Goal: Information Seeking & Learning: Learn about a topic

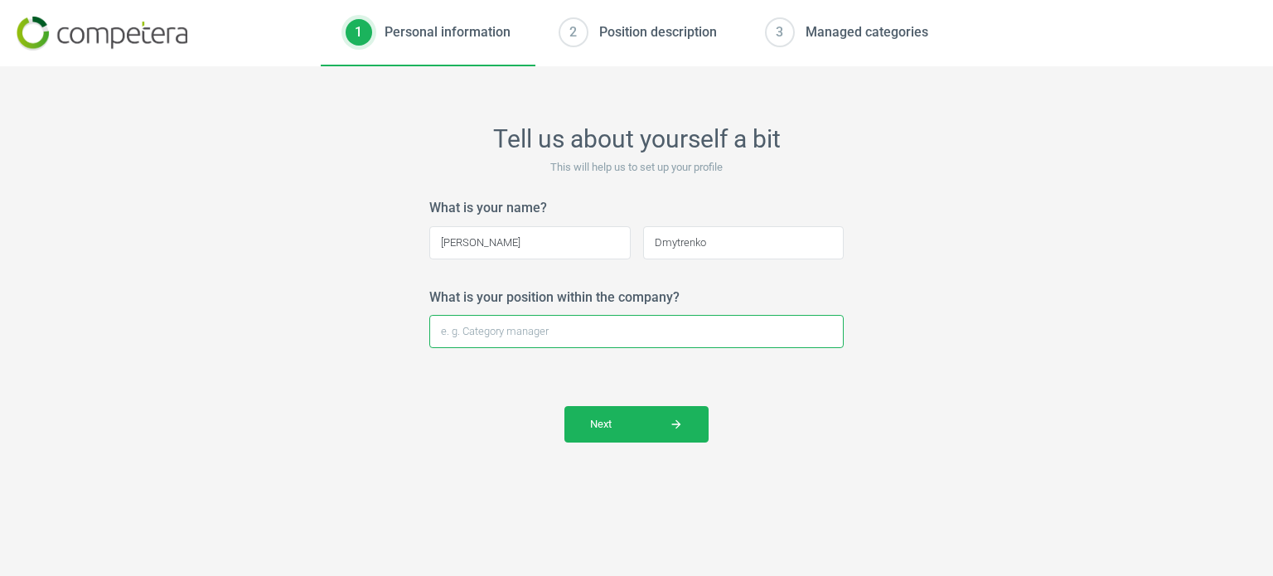
click at [630, 331] on input "What is your position within the company?" at bounding box center [636, 331] width 414 height 33
type input "Data Analyst"
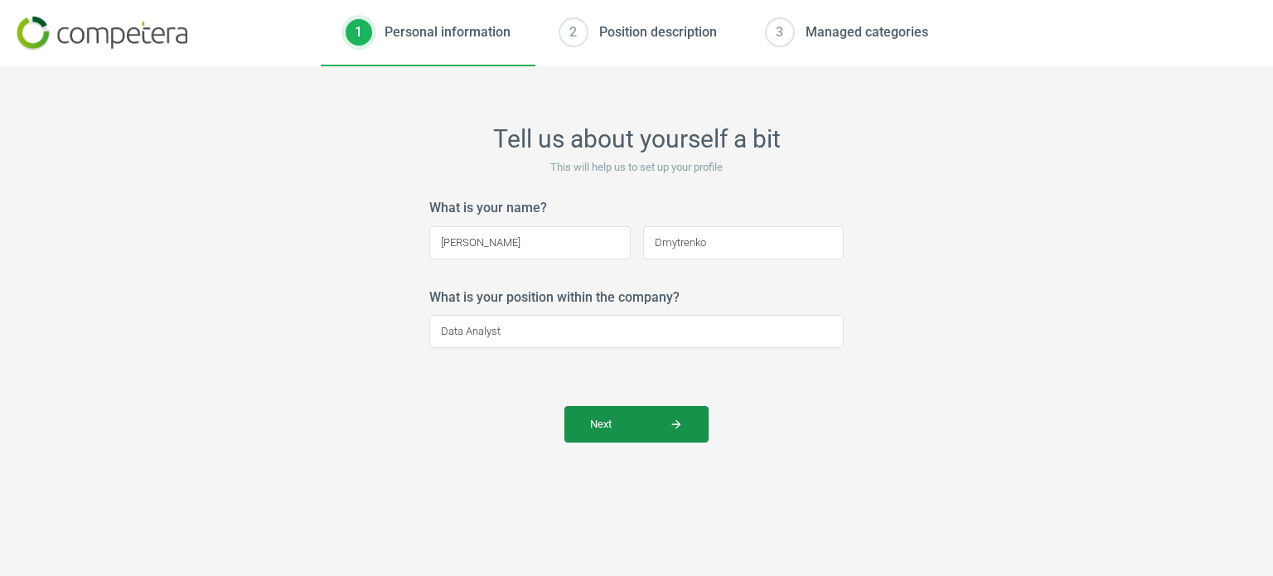
click at [654, 424] on span "Next arrow_forward" at bounding box center [636, 424] width 93 height 15
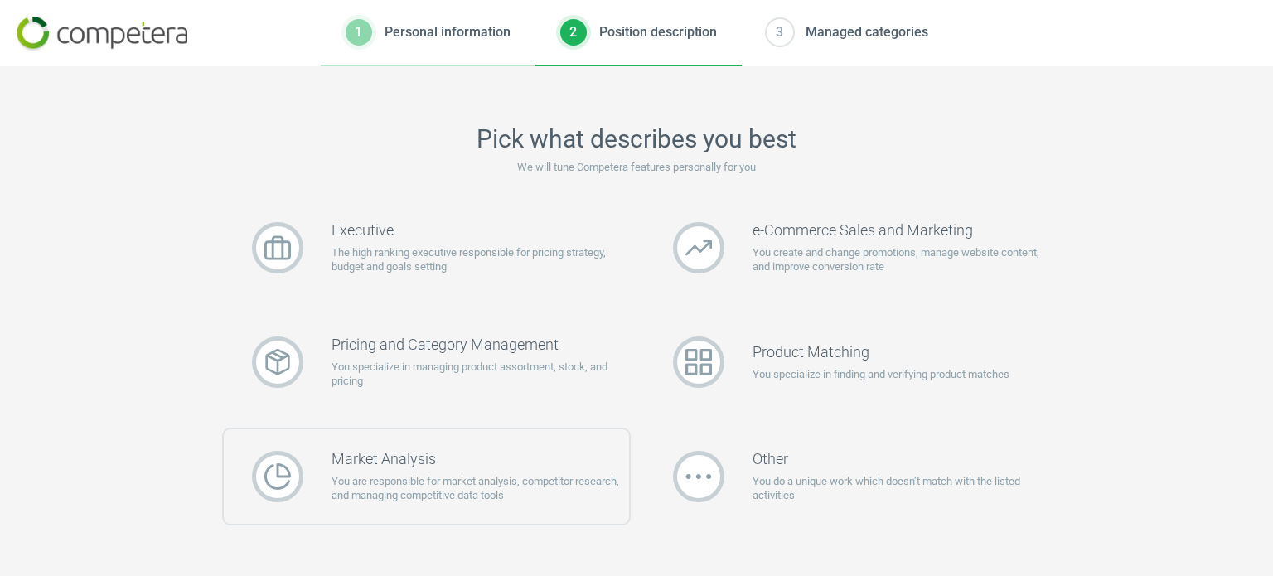
click at [580, 460] on h3 "Market Analysis" at bounding box center [481, 459] width 298 height 18
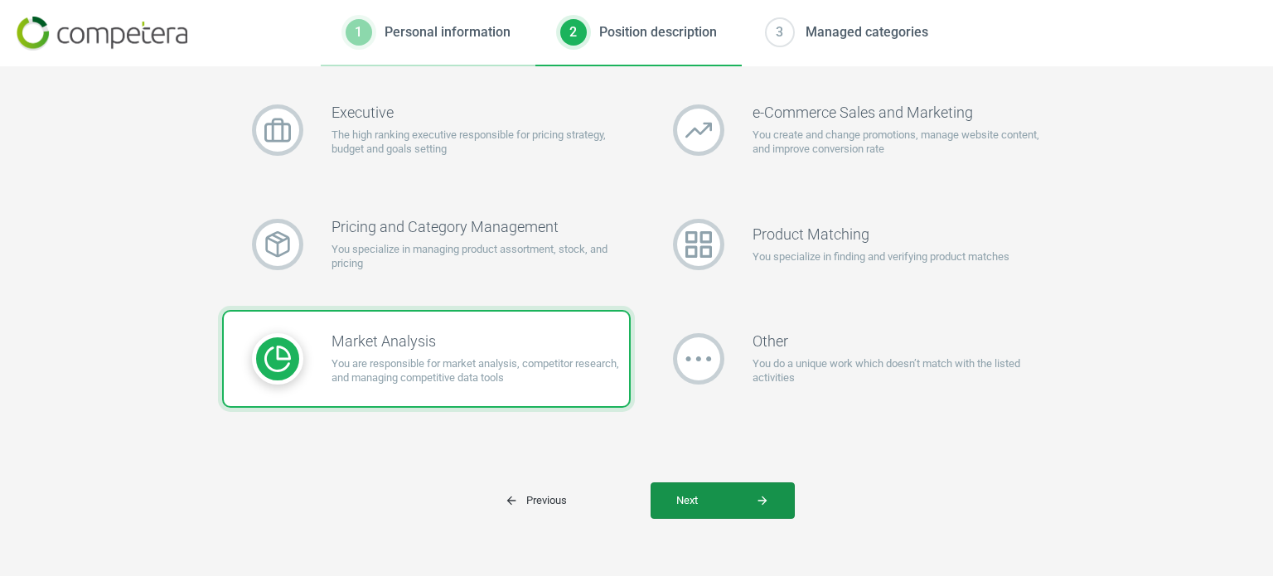
click at [740, 493] on span "Next arrow_forward" at bounding box center [722, 500] width 93 height 15
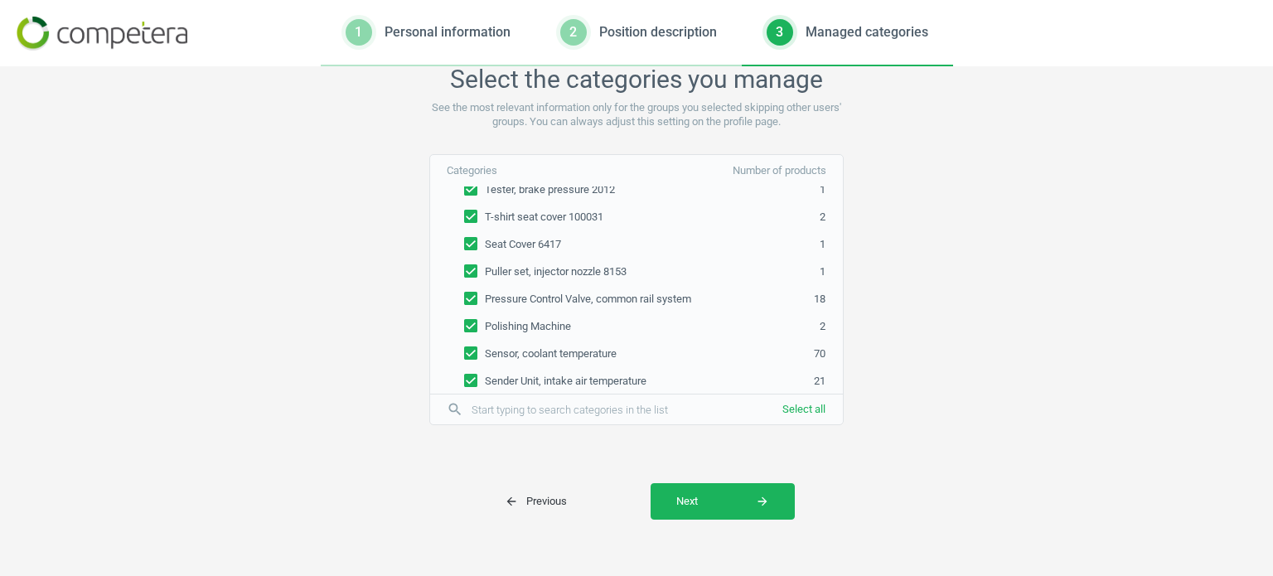
scroll to position [117765, 0]
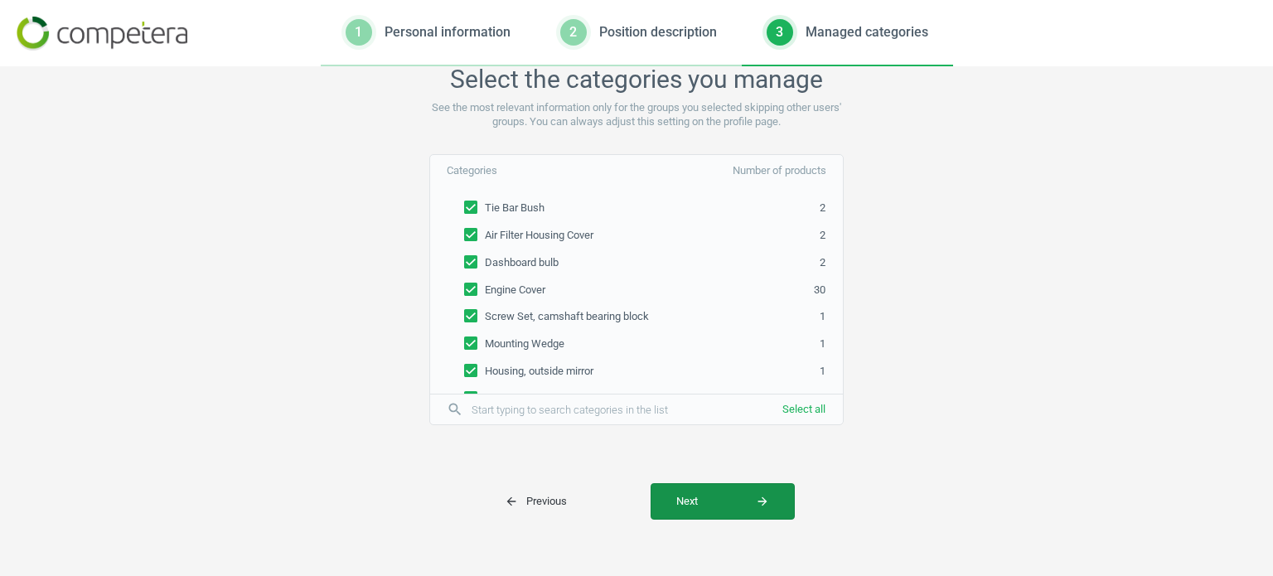
click at [756, 504] on icon "arrow_forward" at bounding box center [762, 501] width 13 height 13
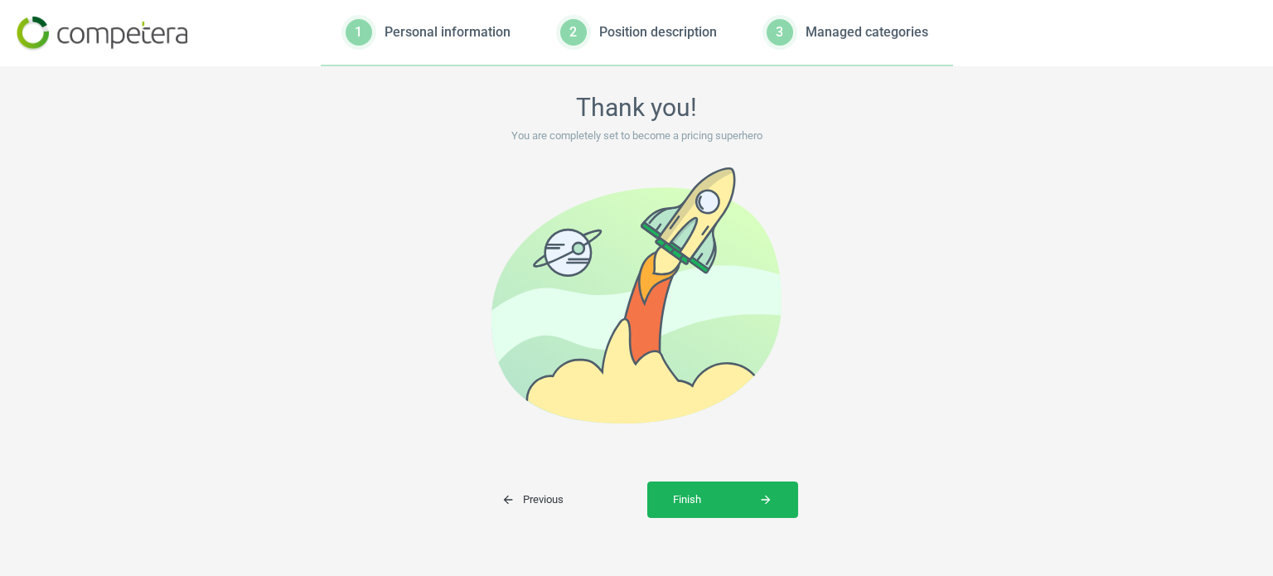
scroll to position [0, 0]
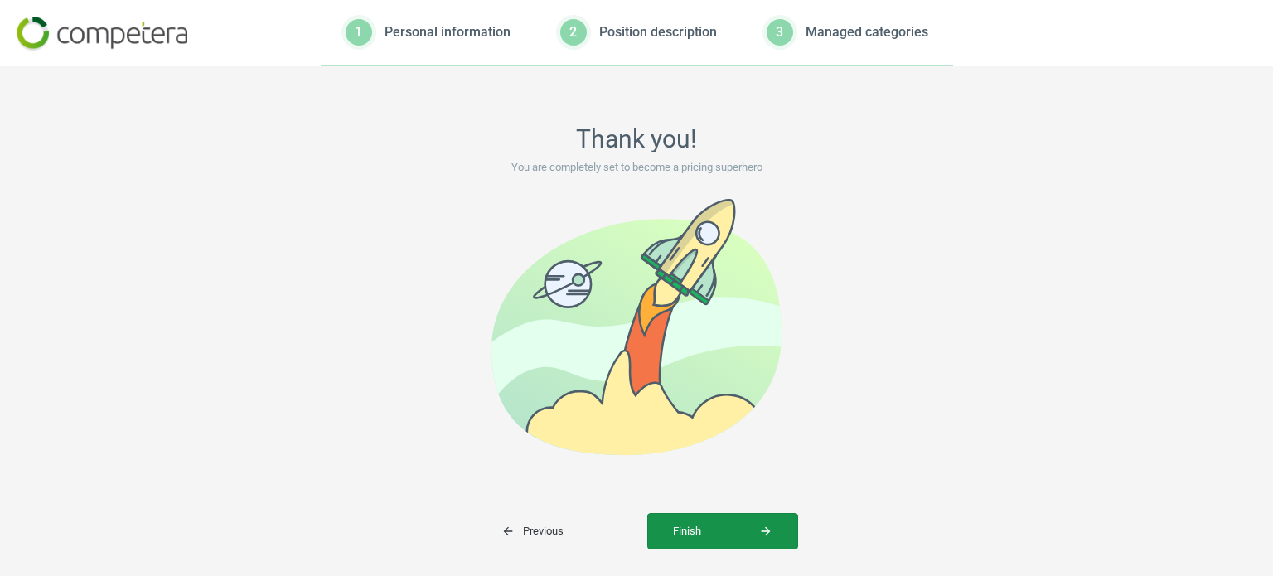
click at [759, 528] on icon "arrow_forward" at bounding box center [765, 531] width 13 height 13
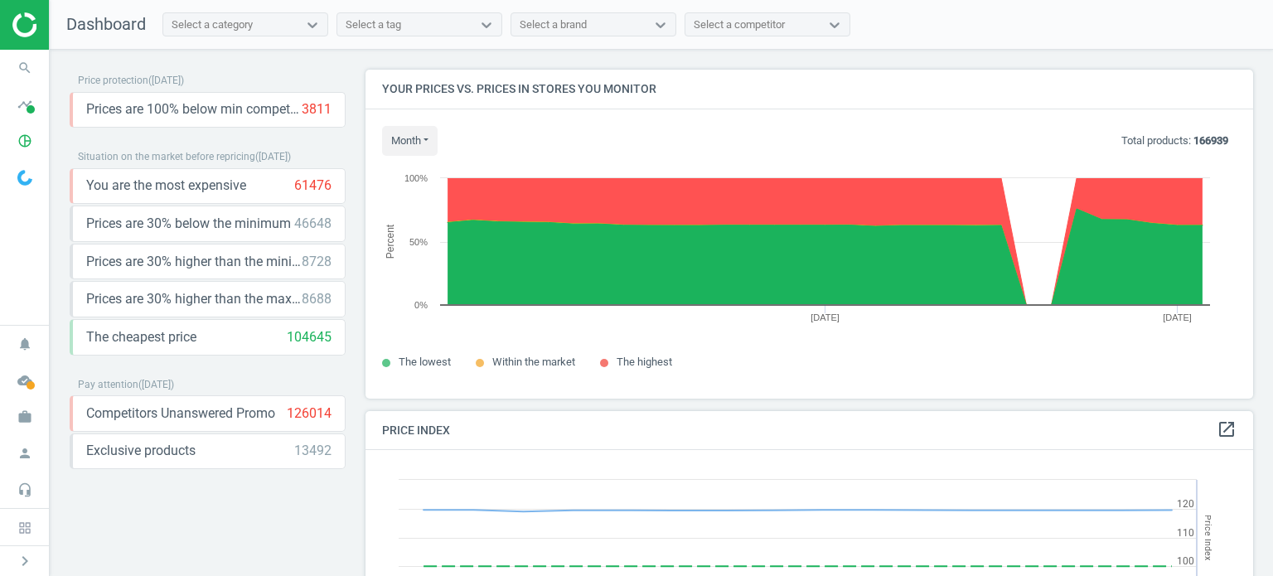
scroll to position [354, 900]
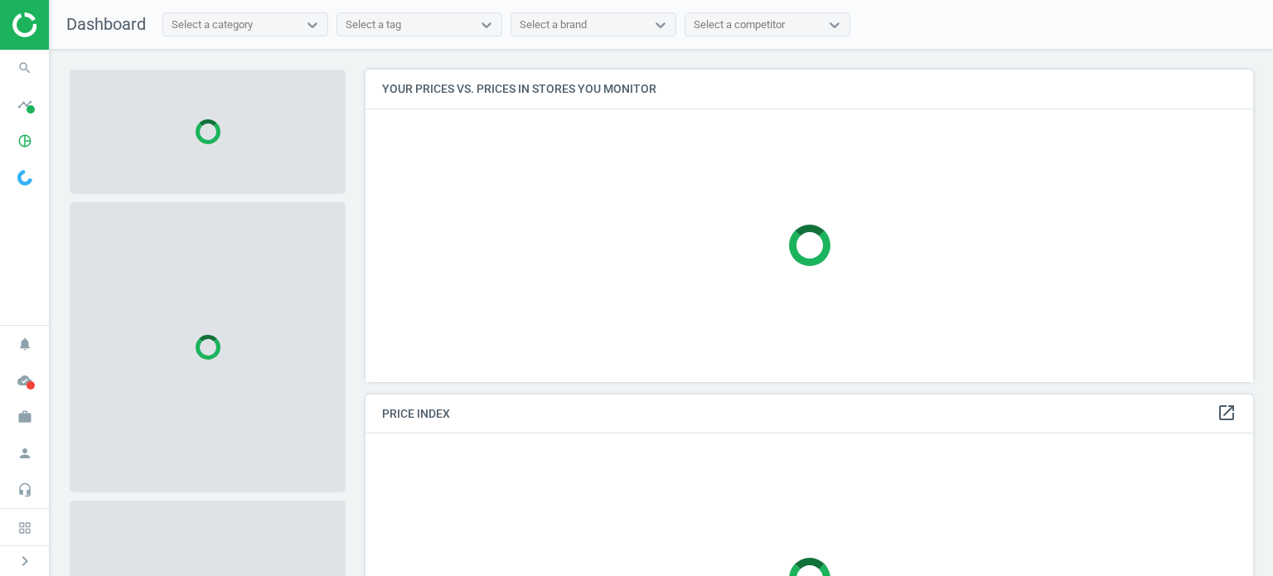
scroll to position [337, 900]
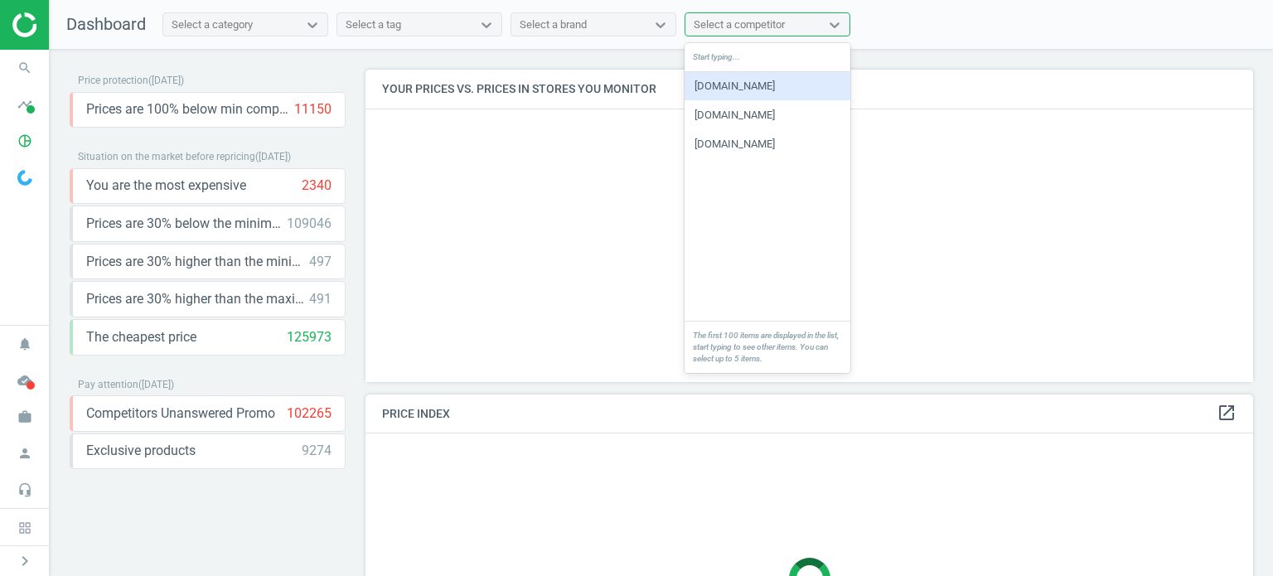
click at [785, 22] on div "Select a competitor" at bounding box center [739, 24] width 91 height 15
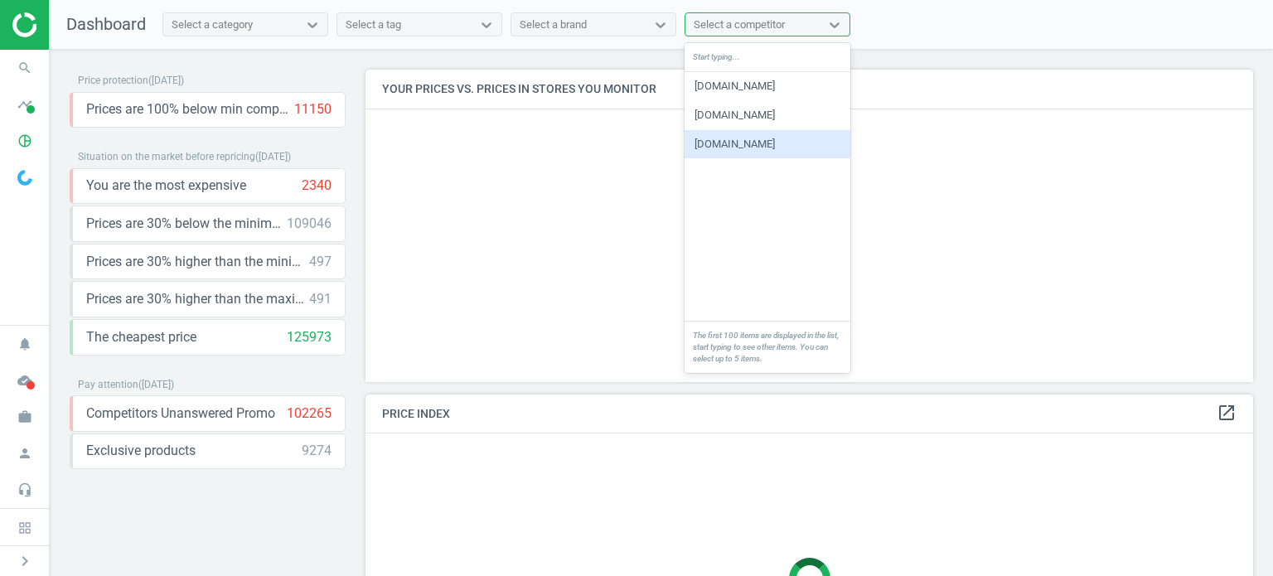
click at [709, 145] on div "[DOMAIN_NAME]" at bounding box center [768, 144] width 166 height 28
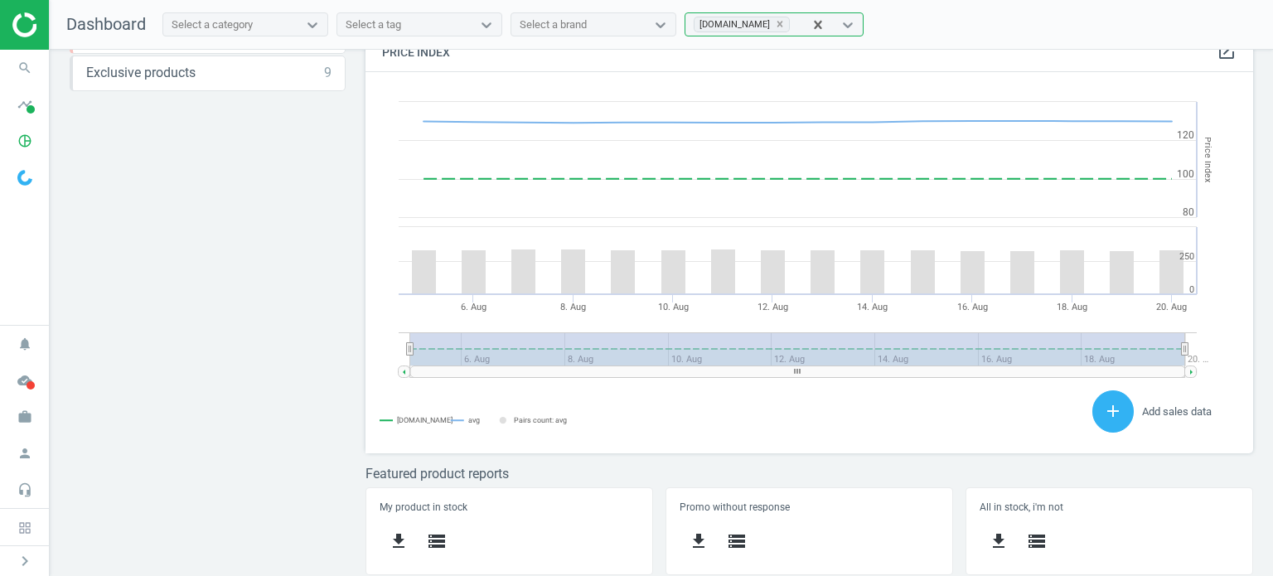
scroll to position [0, 0]
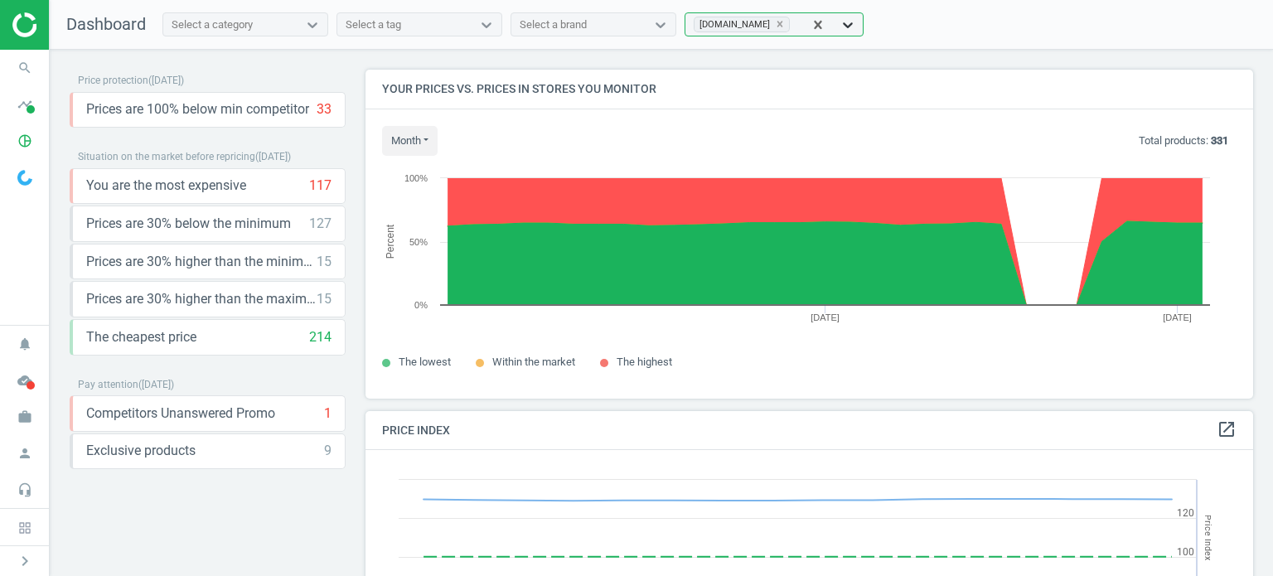
click at [840, 20] on icon at bounding box center [848, 25] width 17 height 17
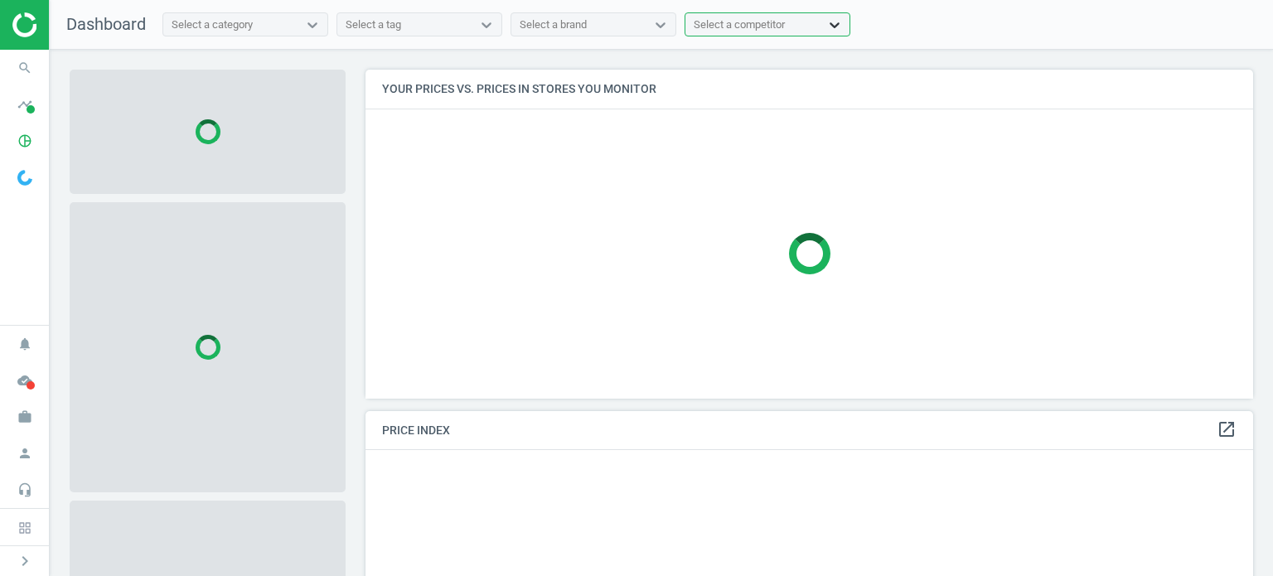
click at [821, 22] on div at bounding box center [835, 25] width 30 height 17
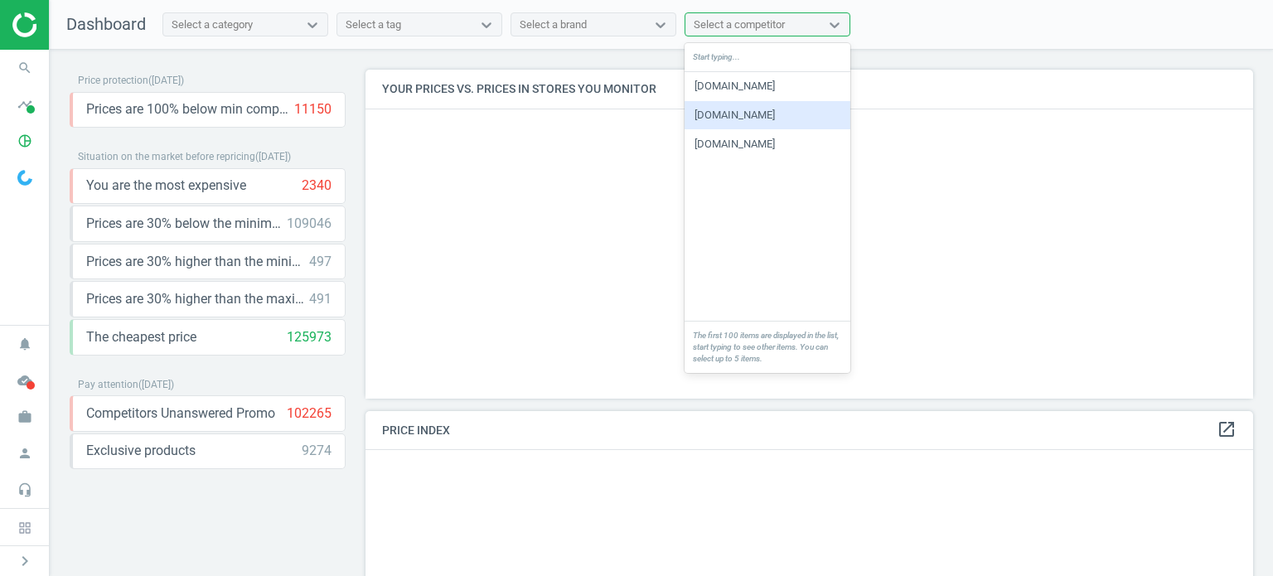
click at [763, 128] on div "[DOMAIN_NAME]" at bounding box center [768, 115] width 166 height 28
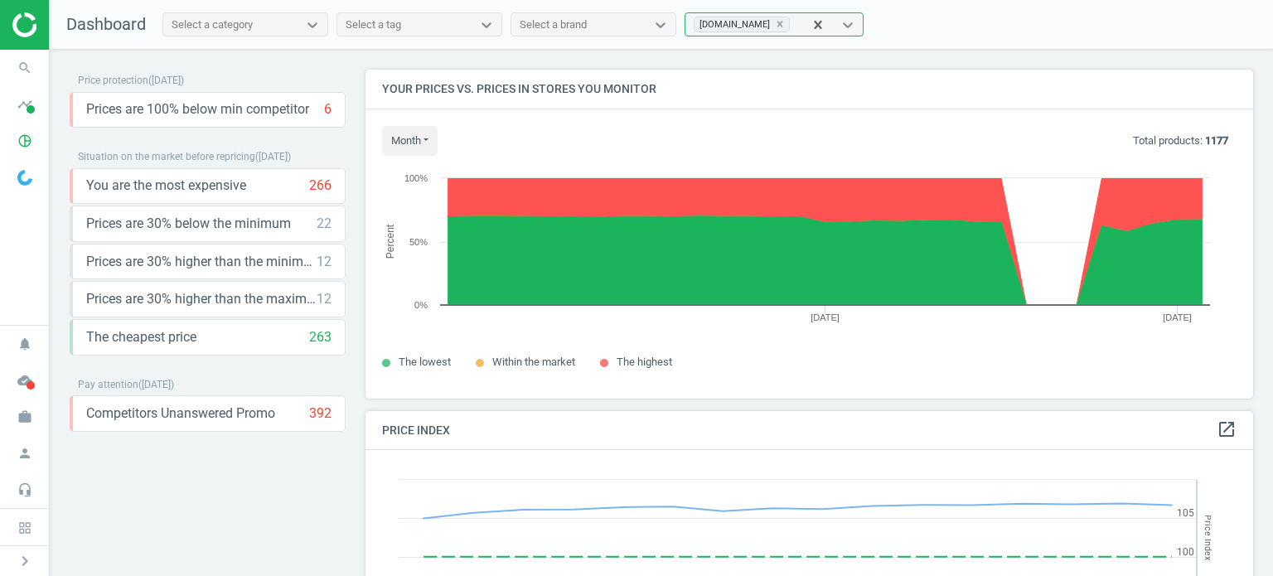
click at [21, 181] on img at bounding box center [24, 178] width 15 height 16
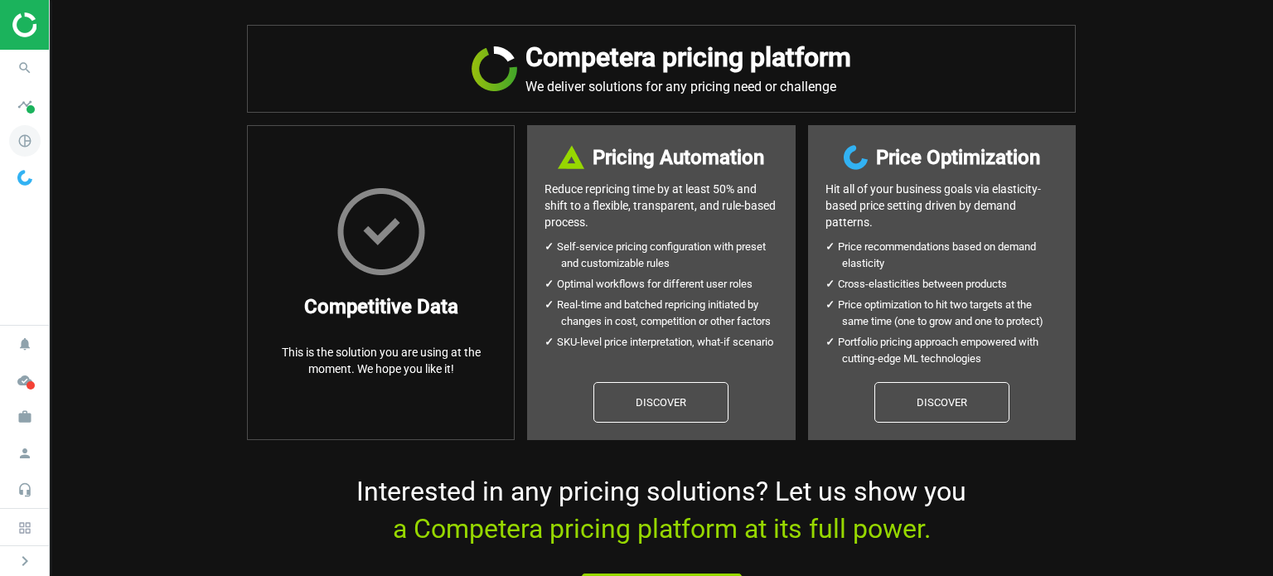
click at [22, 129] on icon "pie_chart_outlined" at bounding box center [24, 140] width 31 height 31
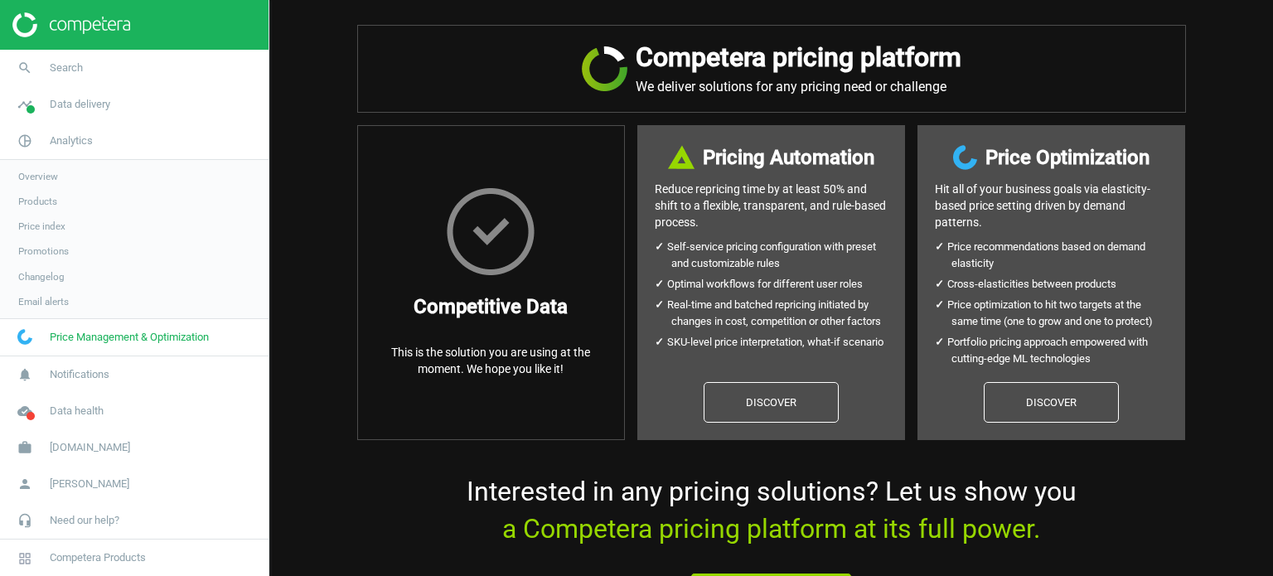
click at [32, 198] on span "Products" at bounding box center [37, 201] width 39 height 13
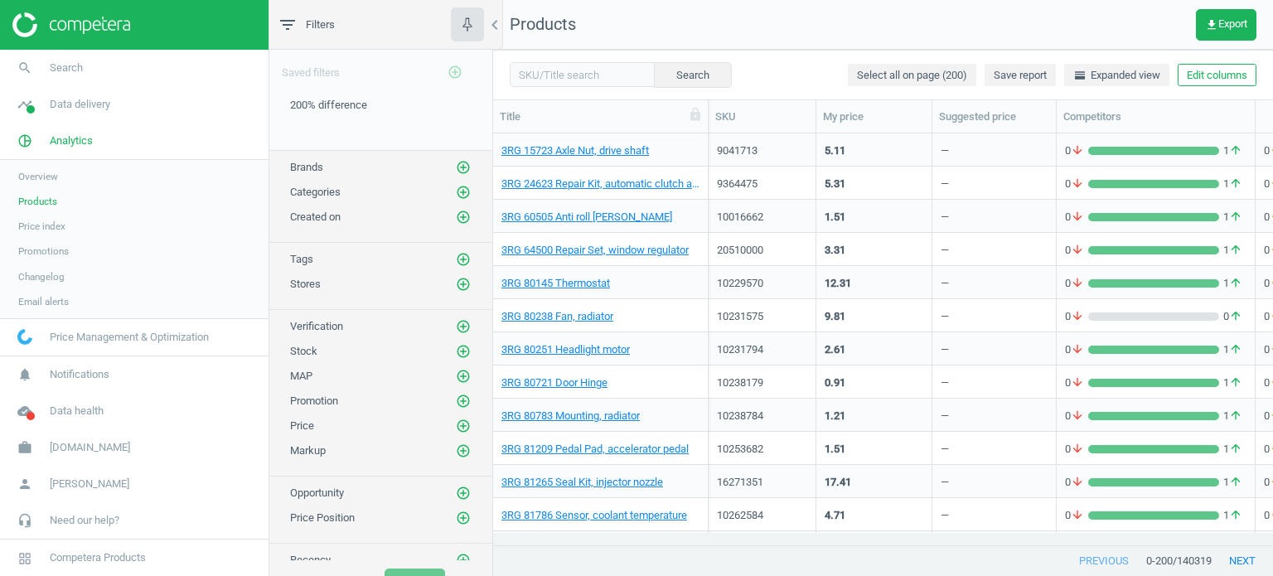
scroll to position [8, 0]
drag, startPoint x: 1183, startPoint y: 559, endPoint x: 1155, endPoint y: 546, distance: 31.1
click at [1183, 559] on span "/ 140319" at bounding box center [1192, 561] width 39 height 15
click at [1137, 70] on span "horizontal_split Expanded view" at bounding box center [1116, 75] width 87 height 15
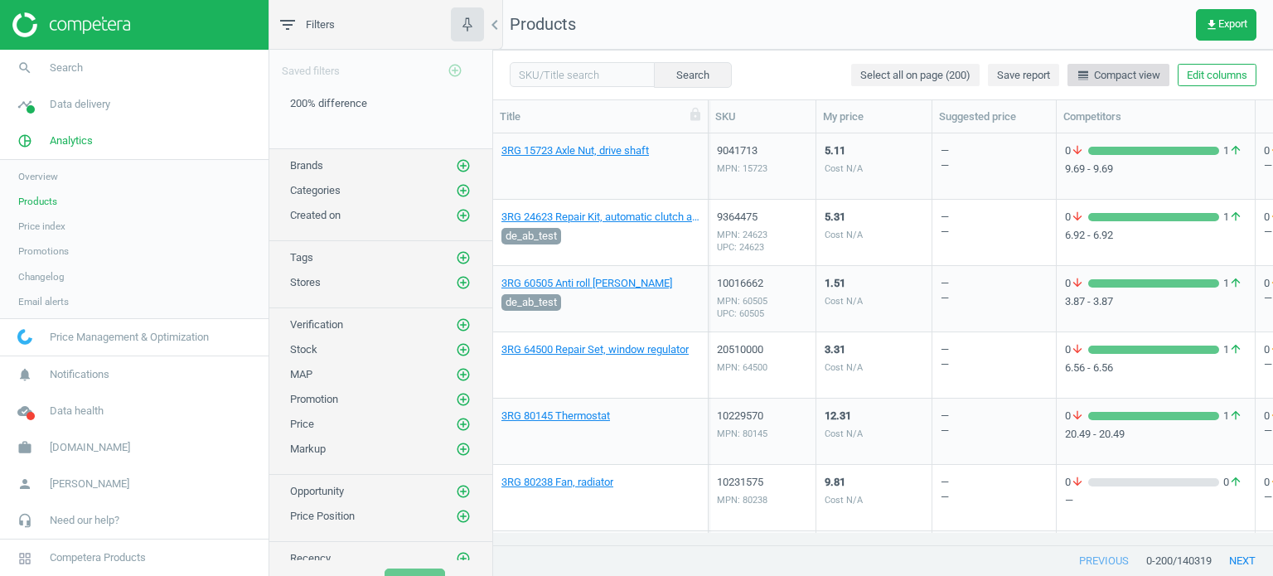
click at [1137, 70] on span "line_weight Compact view" at bounding box center [1119, 75] width 84 height 15
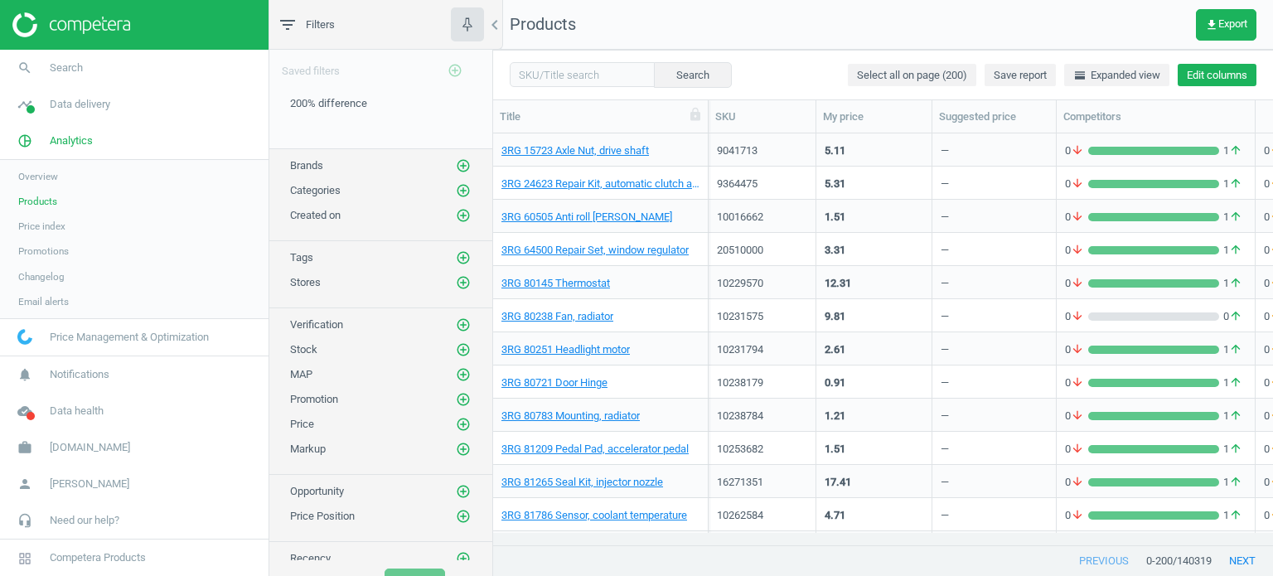
click at [1244, 69] on button "Edit columns" at bounding box center [1217, 75] width 79 height 23
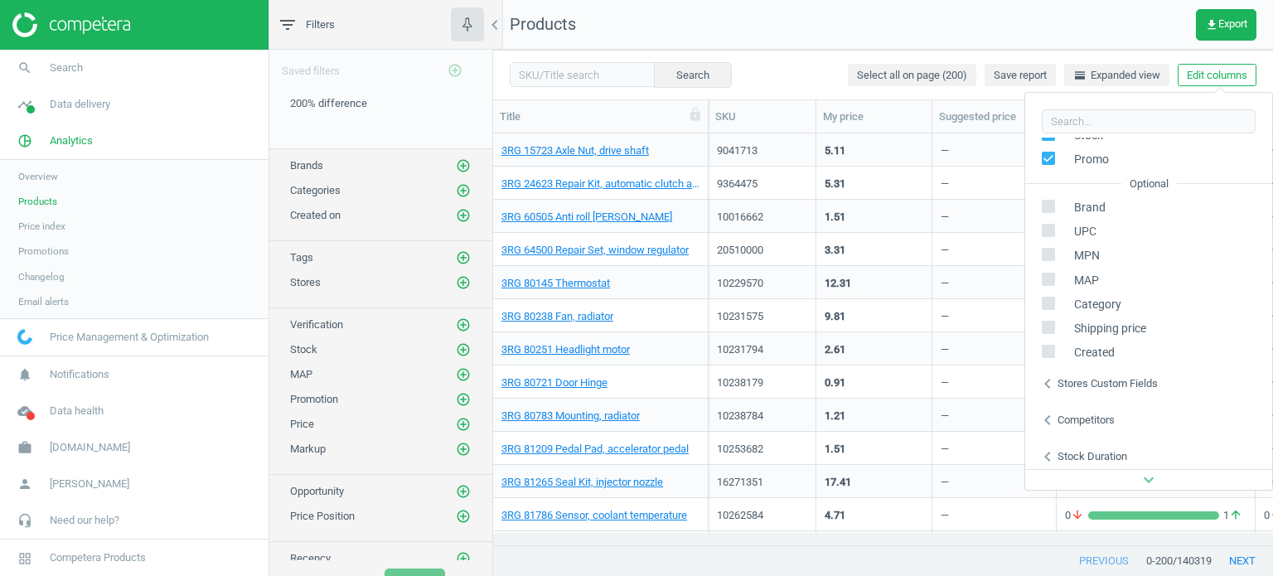
scroll to position [188, 0]
click at [1041, 420] on icon "chevron_left" at bounding box center [1048, 415] width 20 height 20
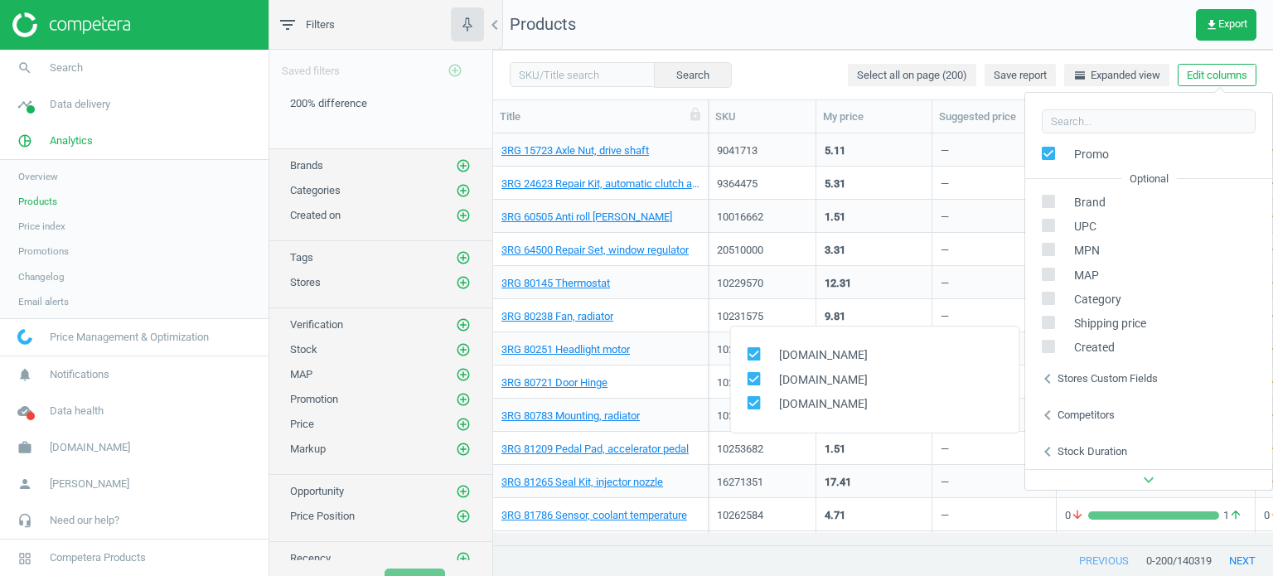
click at [750, 353] on input "checkbox" at bounding box center [753, 354] width 11 height 11
checkbox input "false"
click at [753, 383] on input "checkbox" at bounding box center [753, 378] width 11 height 11
checkbox input "false"
click at [795, 76] on div "Search Select all on page (200) Save report horizontal_split Expanded view Edit…" at bounding box center [883, 75] width 780 height 50
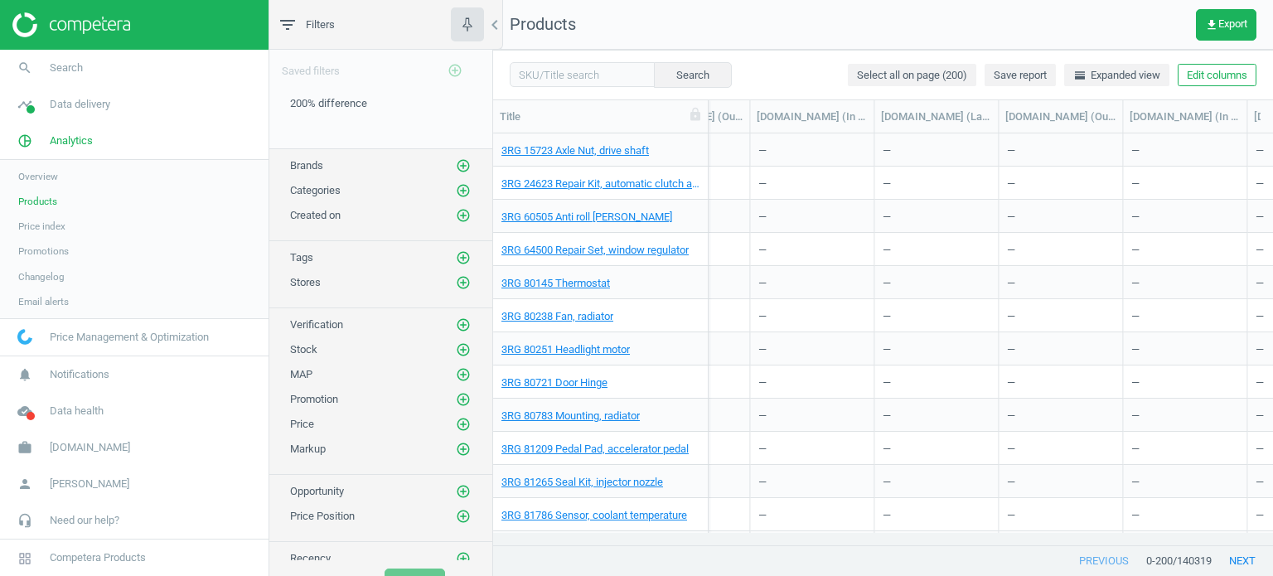
scroll to position [0, 1878]
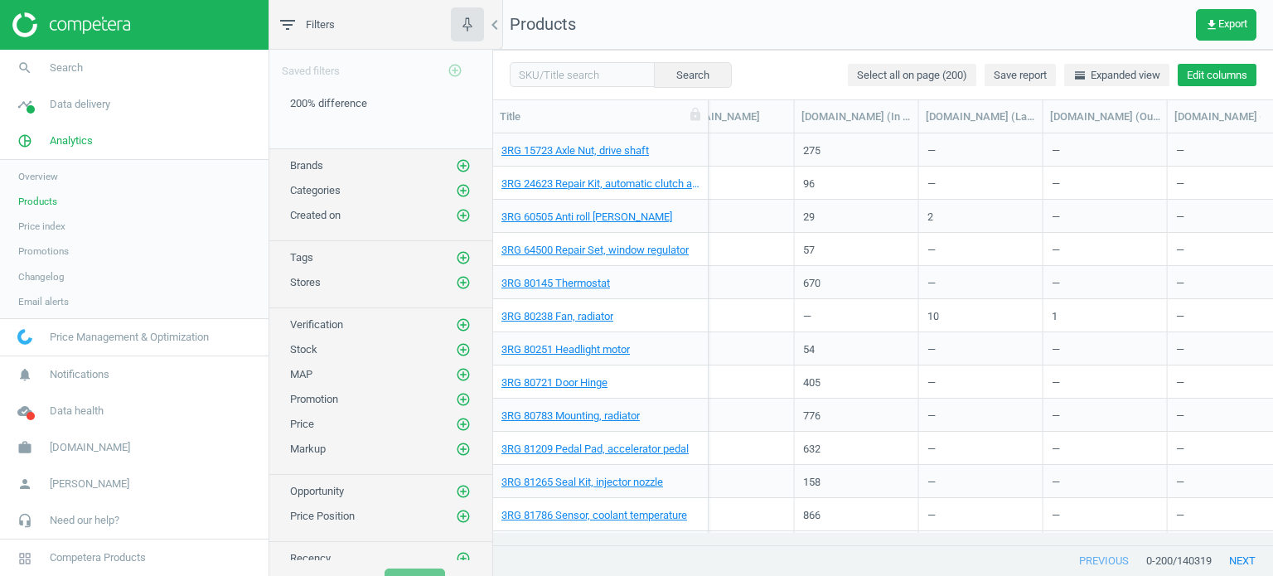
click at [1185, 79] on button "Edit columns" at bounding box center [1217, 75] width 79 height 23
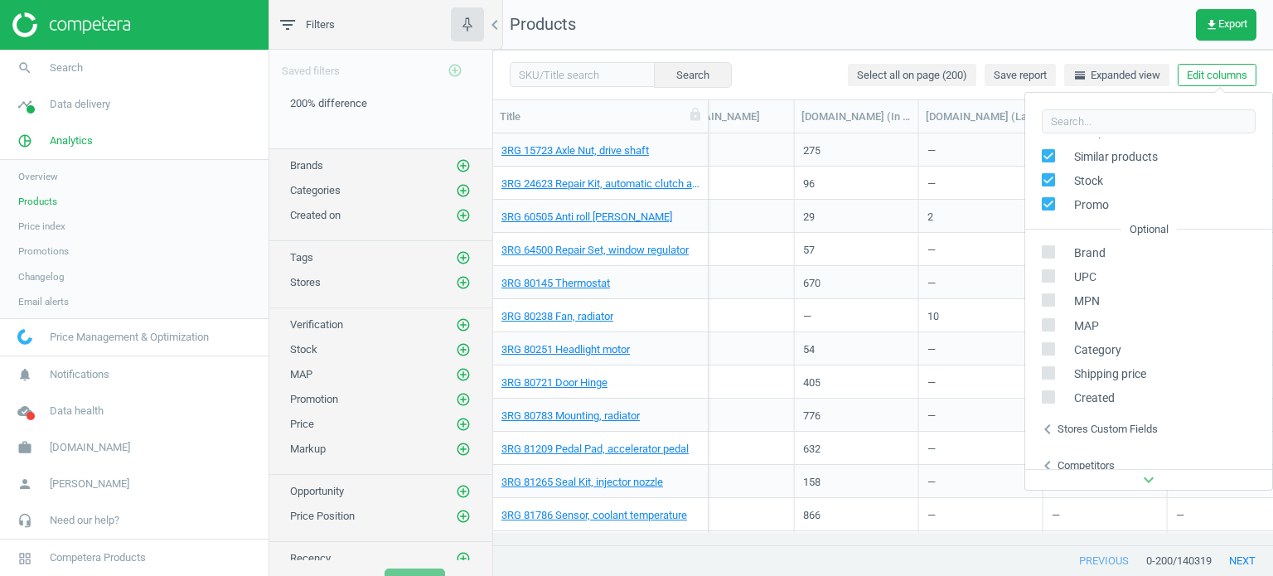
scroll to position [188, 0]
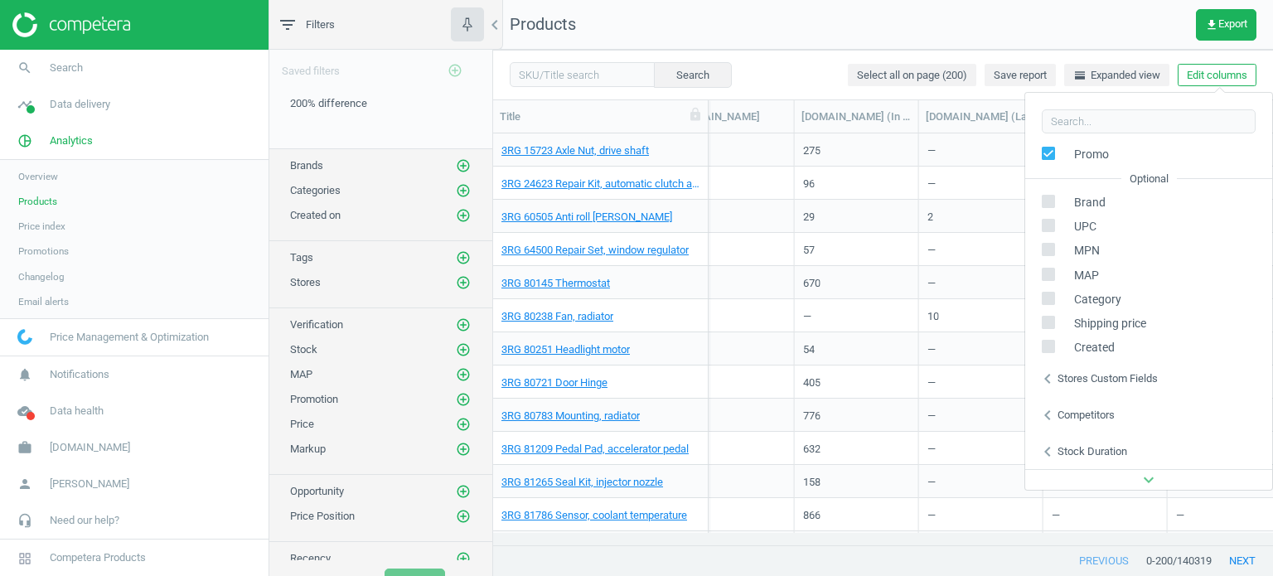
click at [1058, 405] on div "chevron_left Competitors" at bounding box center [1148, 415] width 247 height 36
click at [1172, 383] on div "chevron_left Stores custom fields" at bounding box center [1148, 379] width 247 height 36
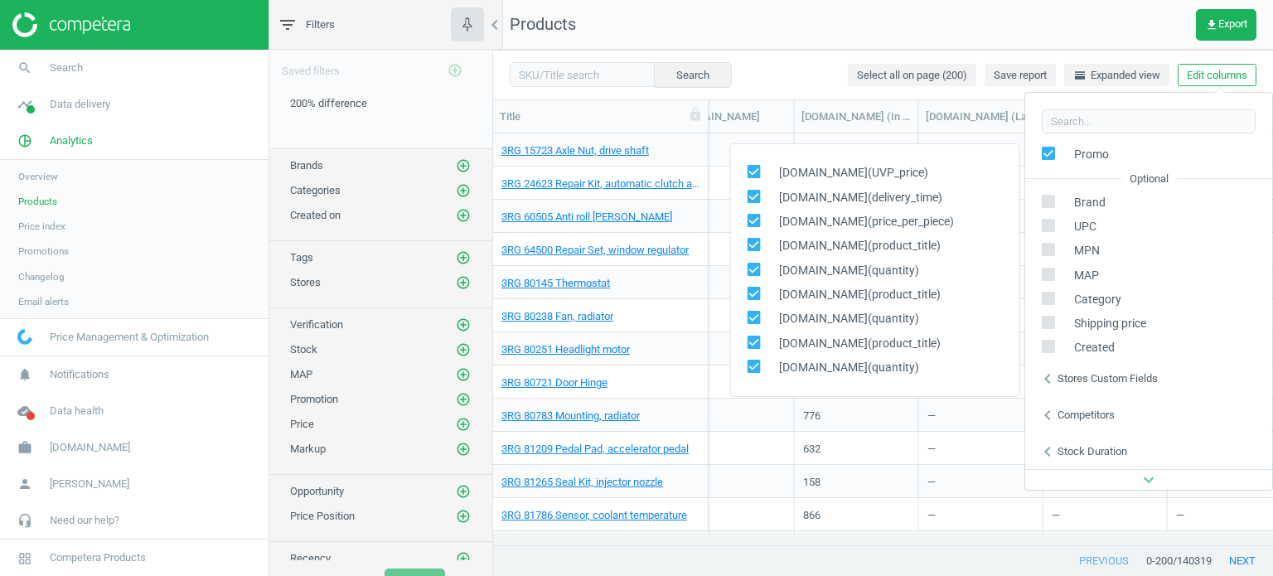
click at [1193, 349] on div "Created" at bounding box center [1148, 348] width 247 height 24
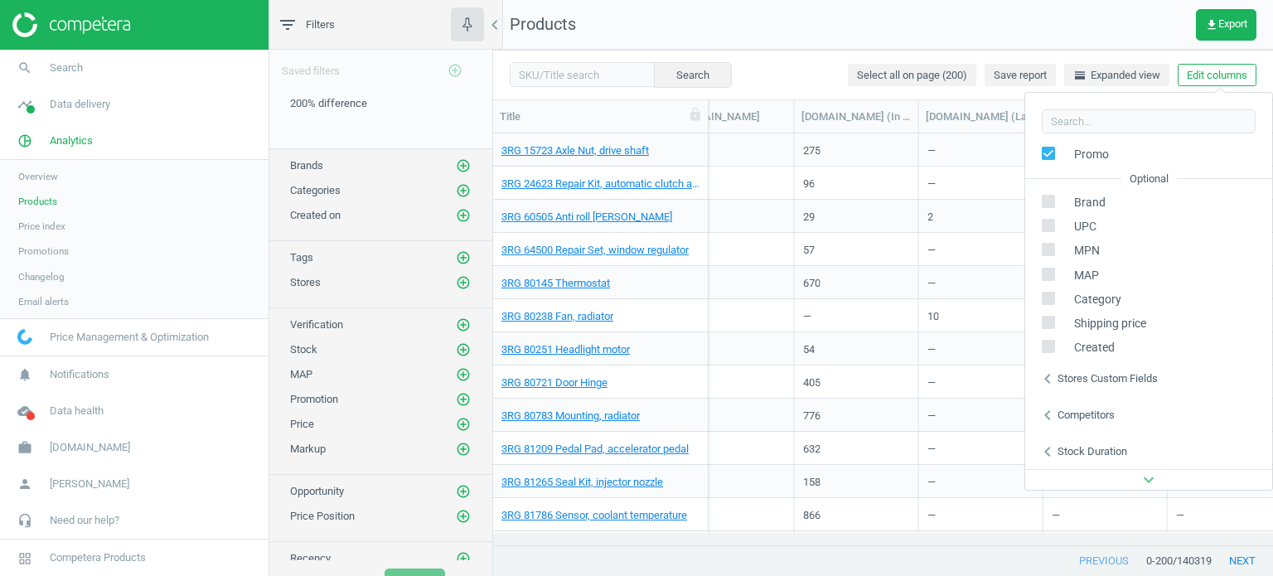
click at [822, 21] on nav "Products get_app Export" at bounding box center [883, 25] width 780 height 50
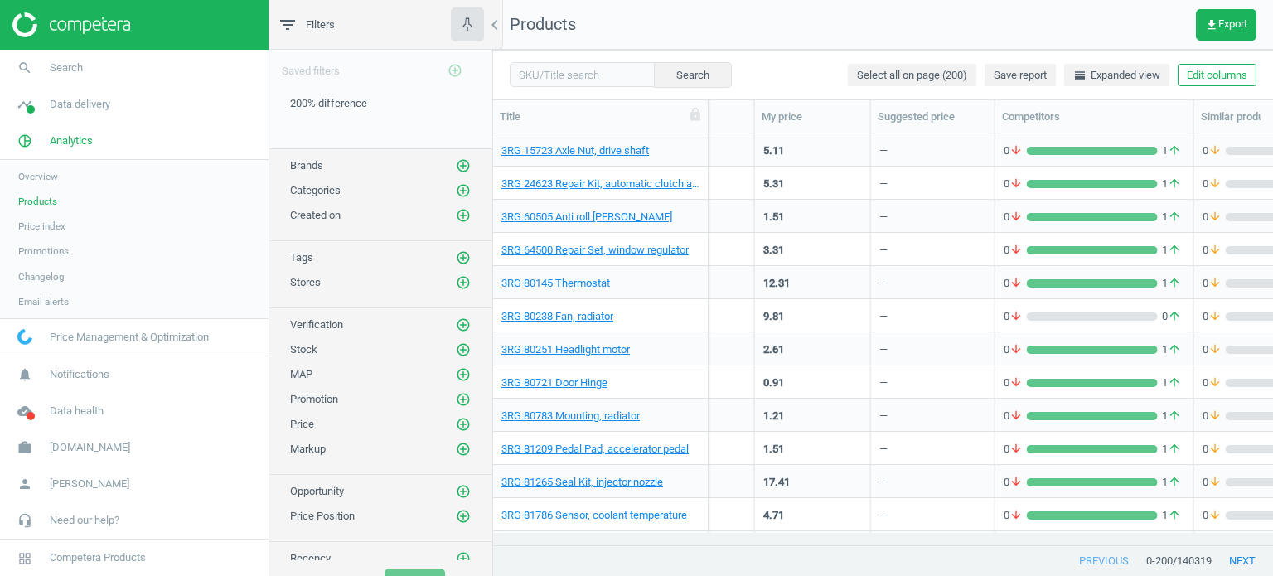
scroll to position [0, 0]
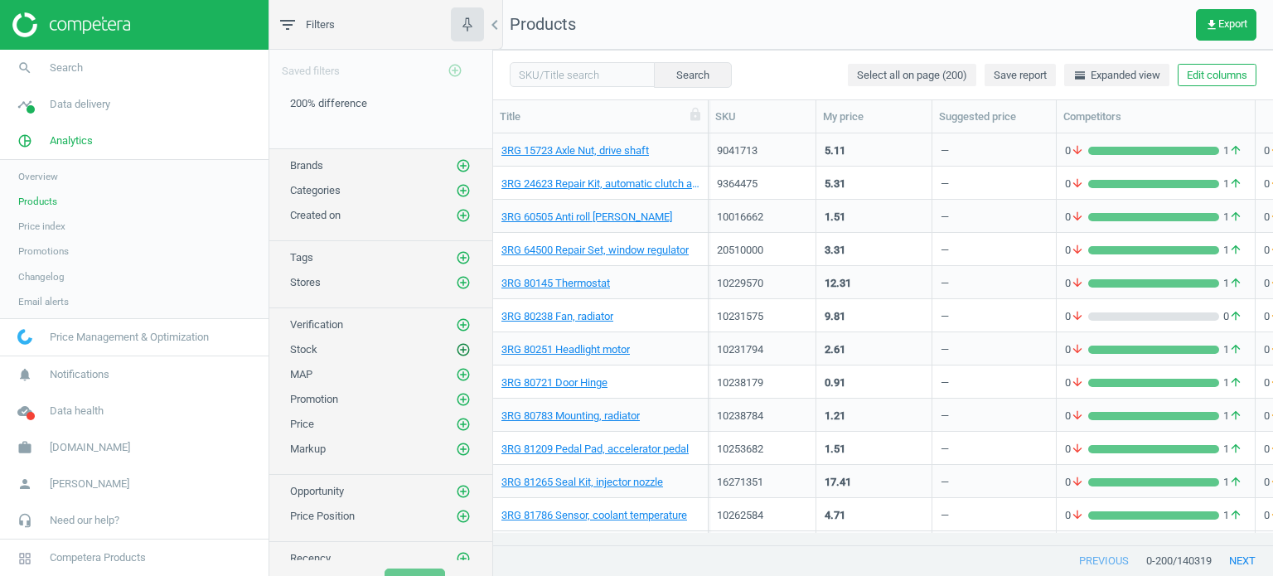
click at [456, 346] on icon "add_circle_outline" at bounding box center [463, 349] width 15 height 15
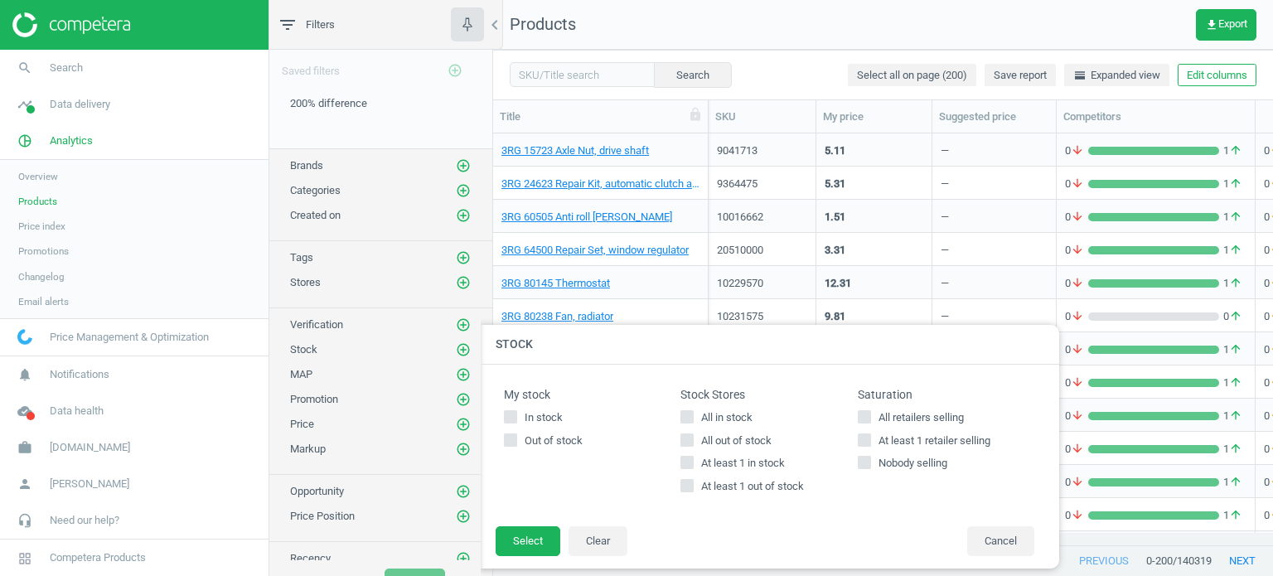
click at [400, 341] on div "Stock add_circle_outline" at bounding box center [381, 349] width 182 height 17
click at [995, 539] on button "Cancel" at bounding box center [1000, 541] width 67 height 30
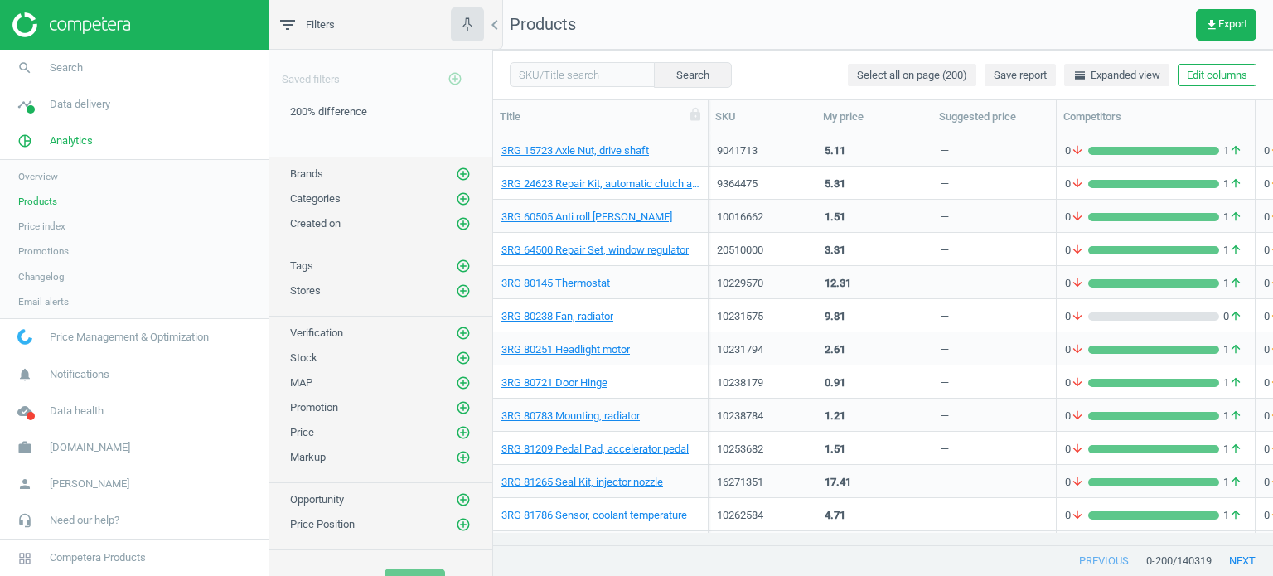
click at [23, 185] on link "Overview" at bounding box center [134, 176] width 269 height 25
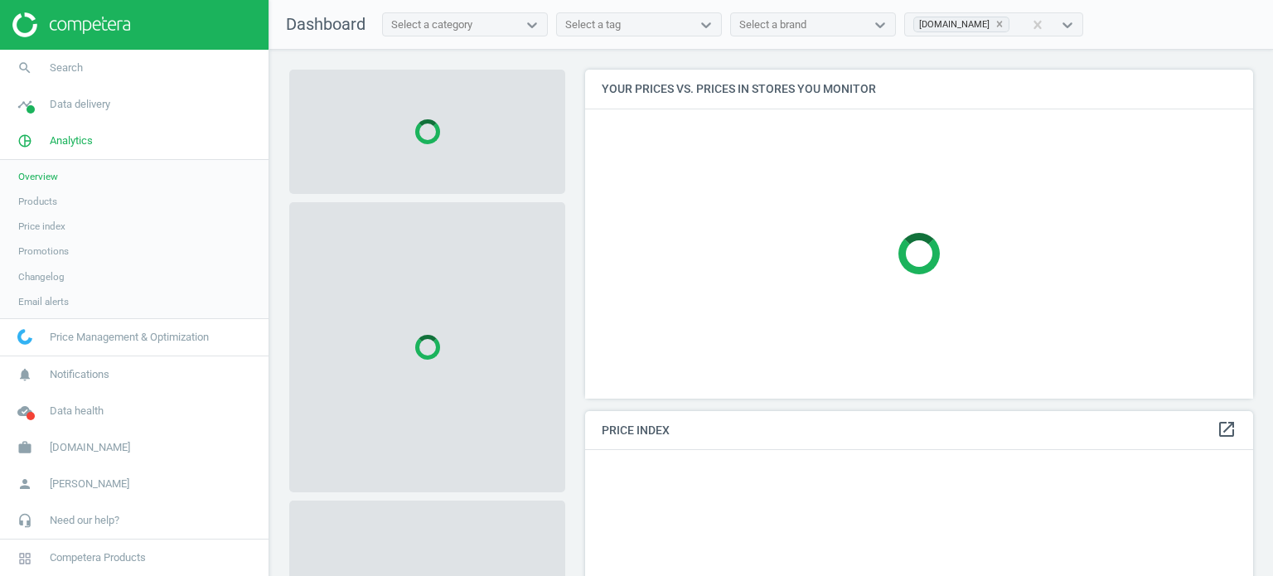
scroll to position [407, 681]
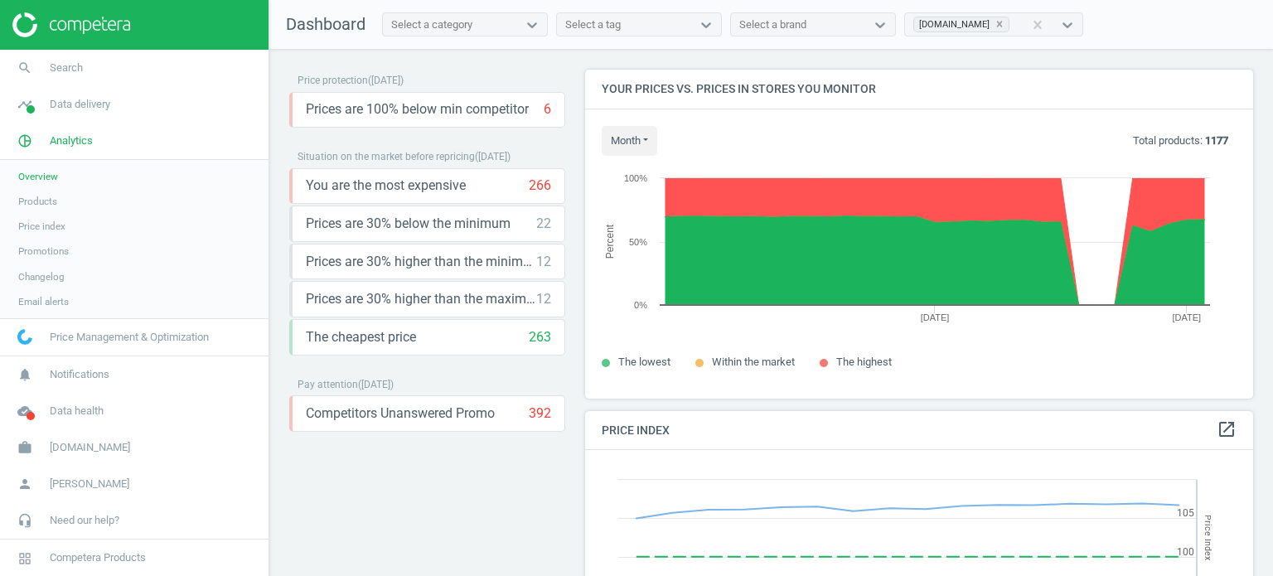
click at [603, 26] on div "Select a tag" at bounding box center [593, 24] width 56 height 15
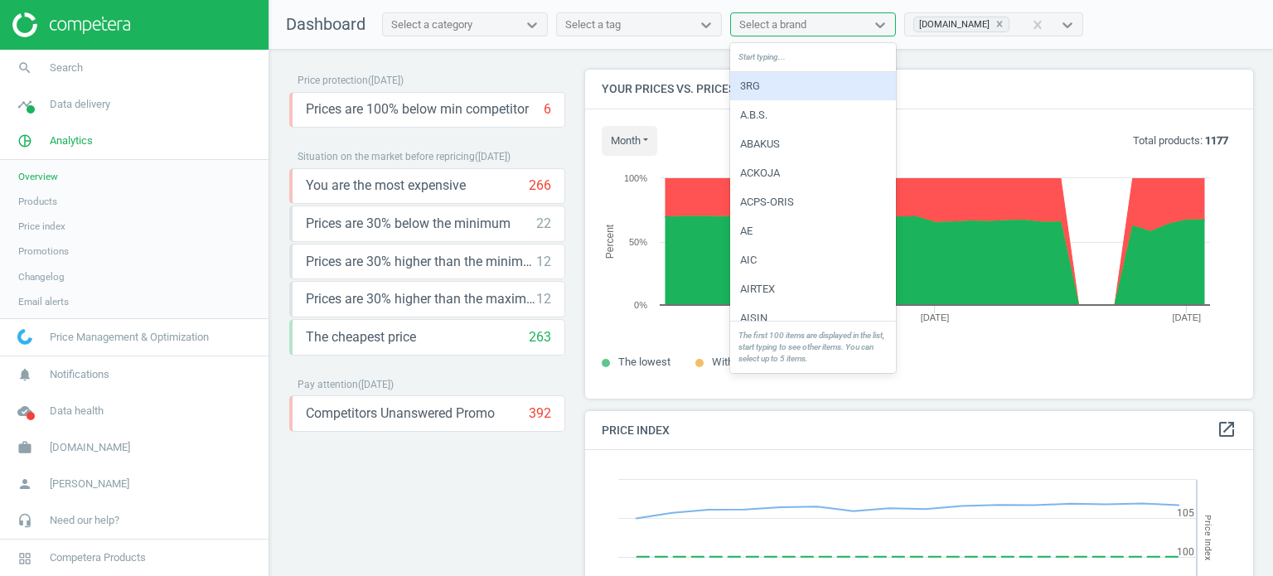
click at [787, 29] on div "Select a brand" at bounding box center [772, 24] width 67 height 15
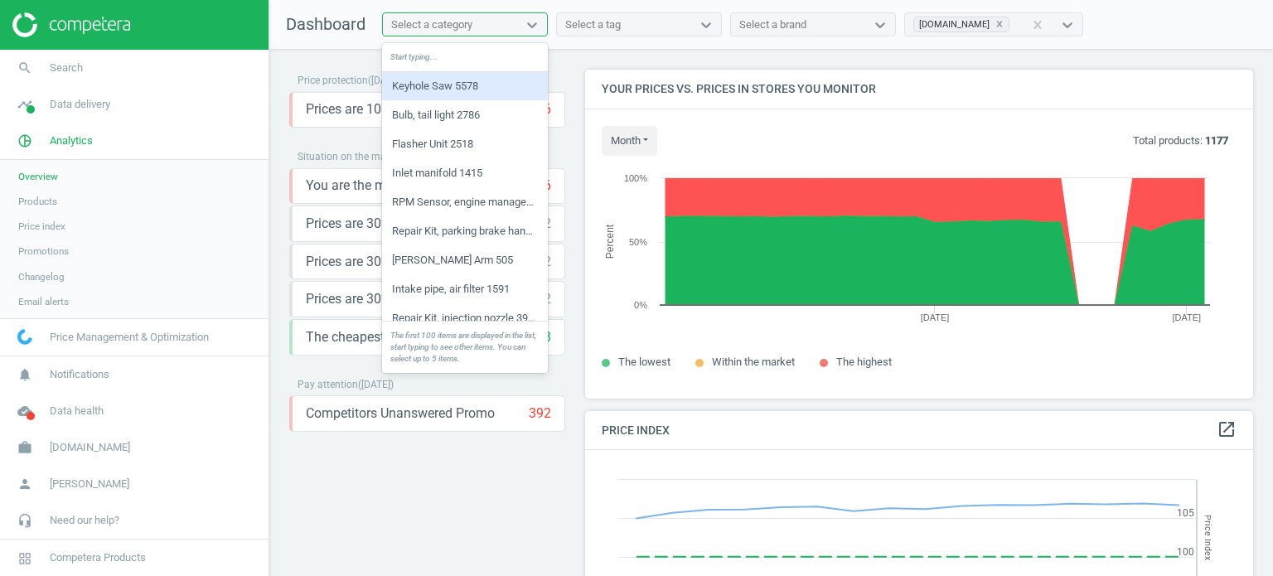
click at [511, 29] on div "Select a category" at bounding box center [450, 25] width 134 height 22
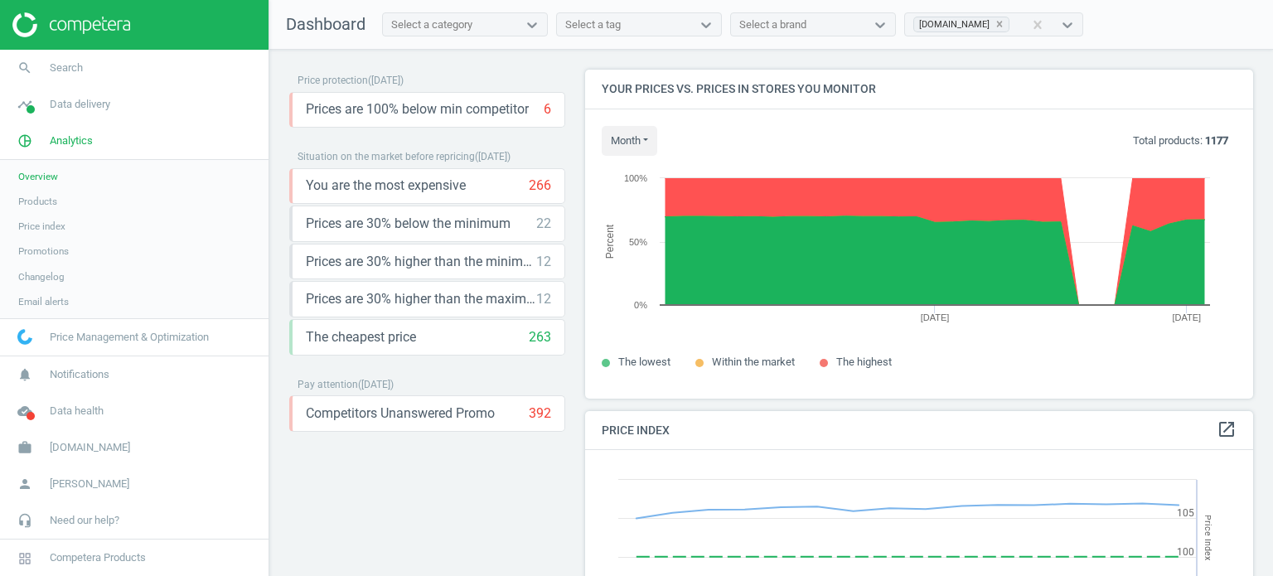
click at [593, 52] on div "Price protection ( [DATE] ) Prices are 100% below min competitor 6 keyboard_arr…" at bounding box center [771, 317] width 1004 height 535
